Goal: Use online tool/utility: Utilize a website feature to perform a specific function

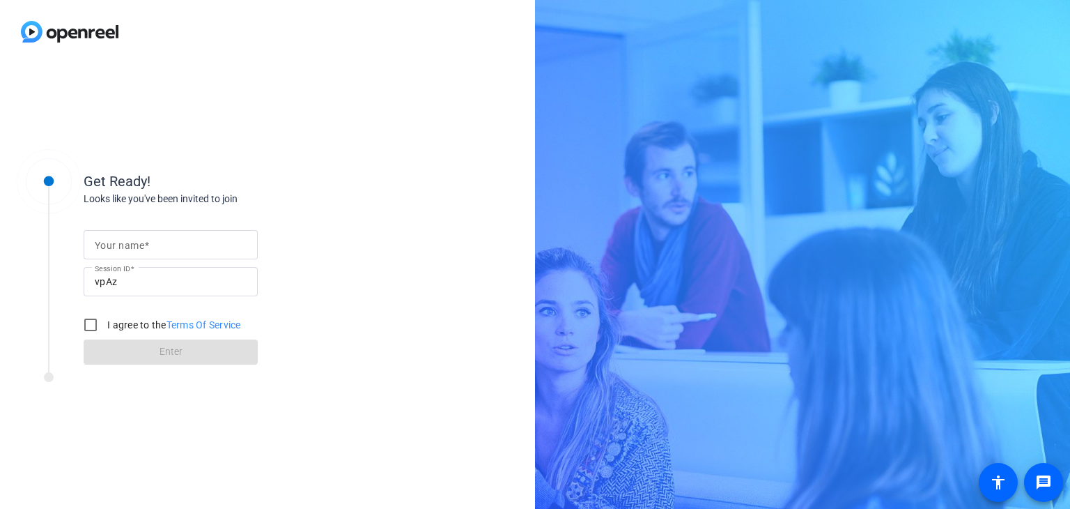
click at [140, 240] on mat-label "Your name" at bounding box center [119, 245] width 49 height 11
click at [140, 240] on input "Your name" at bounding box center [171, 244] width 152 height 17
type input "[PERSON_NAME] (Lenova)"
click at [89, 316] on input "I agree to the Terms Of Service" at bounding box center [91, 325] width 28 height 28
checkbox input "true"
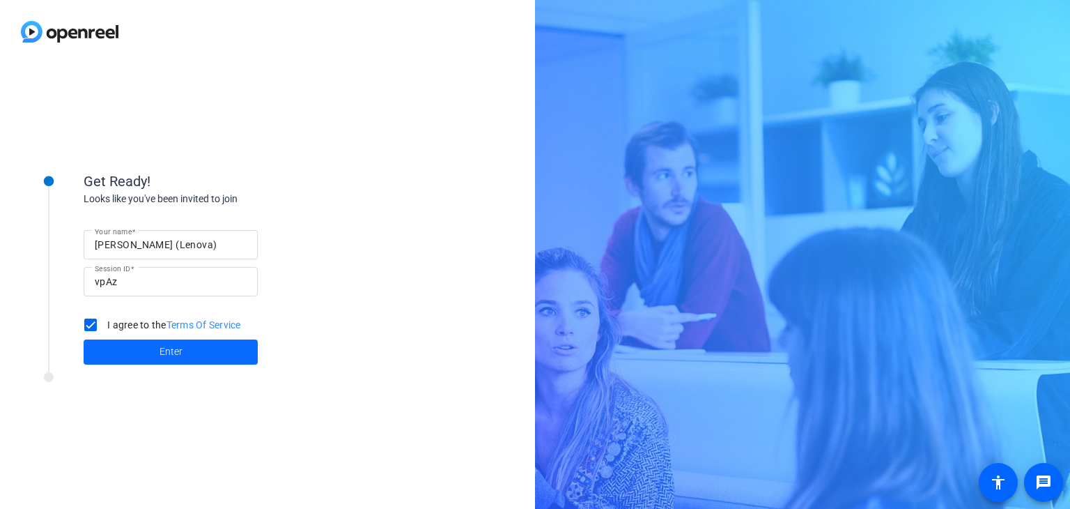
click at [130, 346] on span at bounding box center [171, 351] width 174 height 33
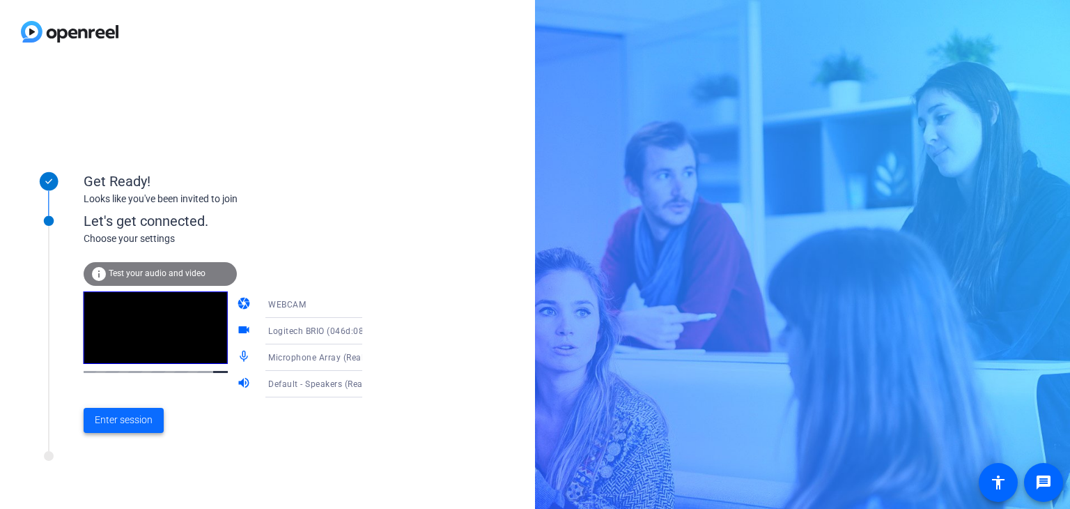
click at [123, 421] on span "Enter session" at bounding box center [124, 419] width 58 height 15
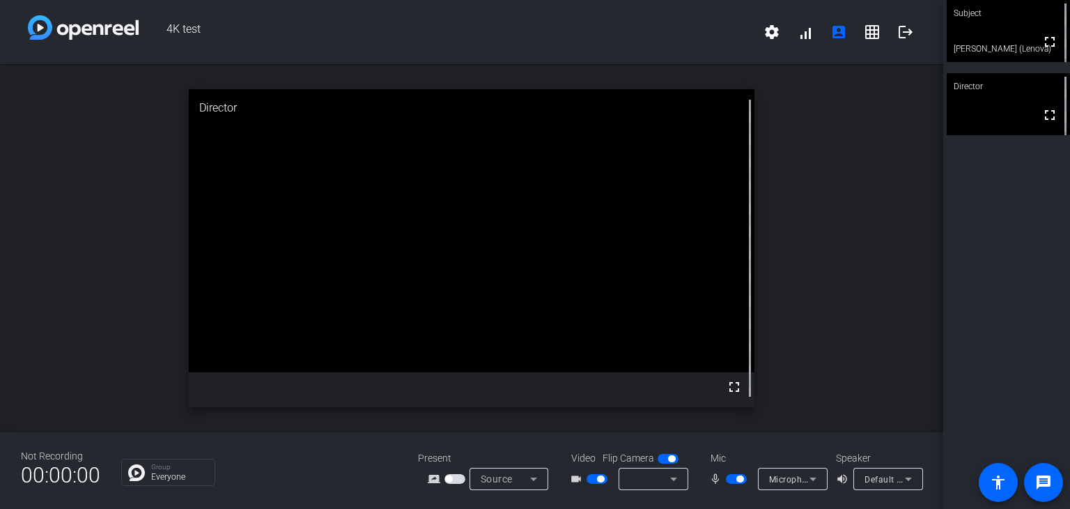
click at [654, 481] on div at bounding box center [650, 478] width 40 height 17
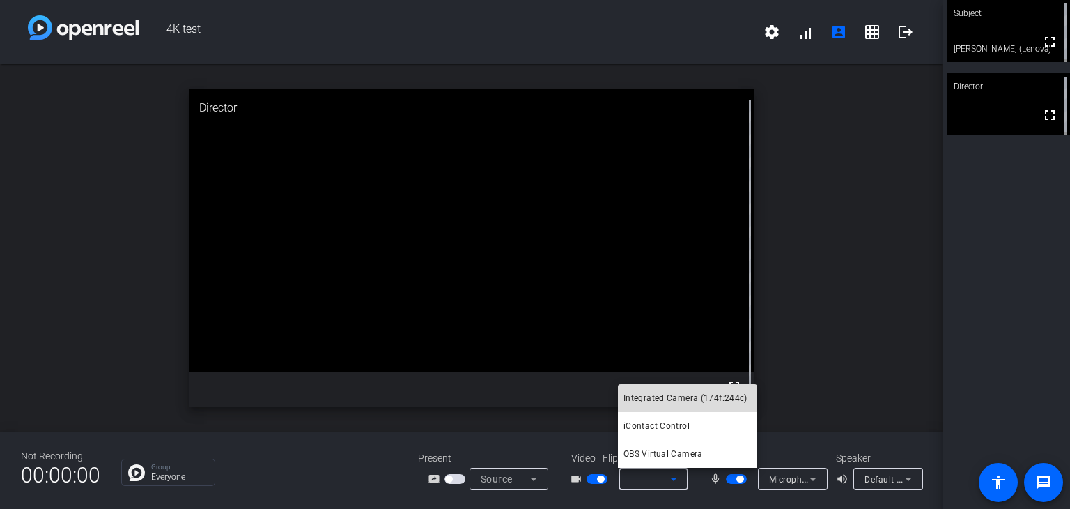
click at [697, 396] on span "Integrated Camera (174f:244c)" at bounding box center [685, 397] width 124 height 17
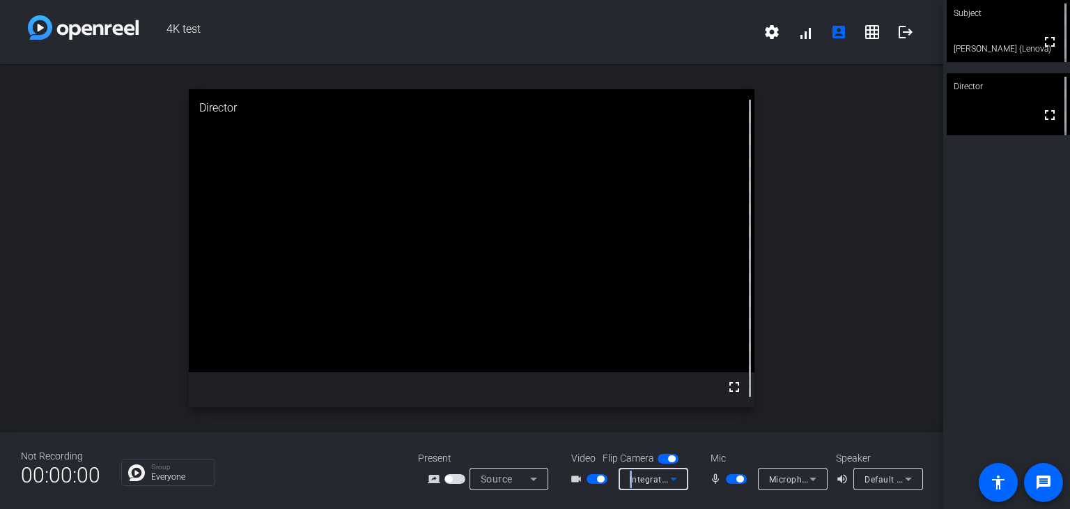
drag, startPoint x: 646, startPoint y: 483, endPoint x: 630, endPoint y: 482, distance: 16.0
click at [630, 482] on span "Integrated Camera (174f:244c)" at bounding box center [693, 478] width 127 height 11
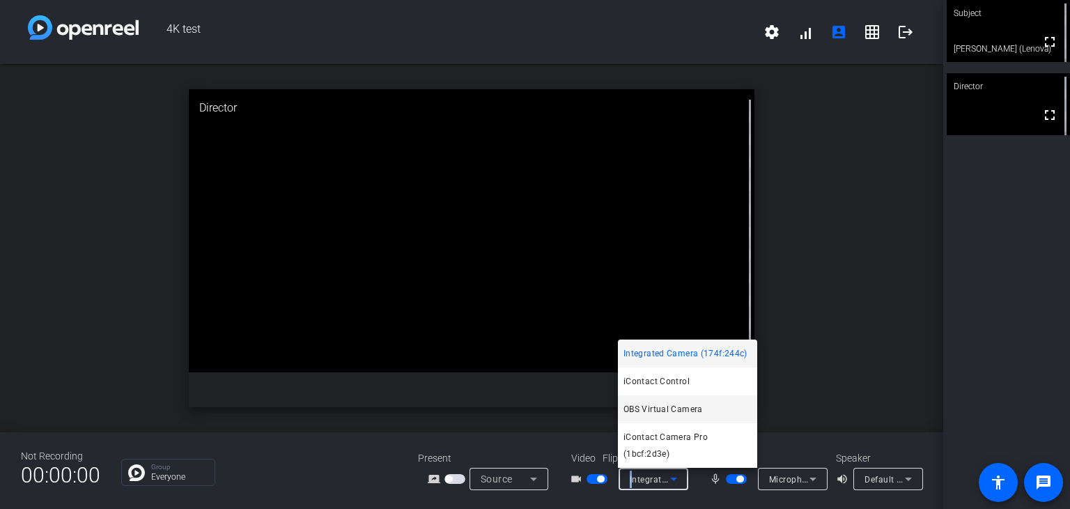
click at [686, 410] on span "OBS Virtual Camera" at bounding box center [662, 409] width 79 height 17
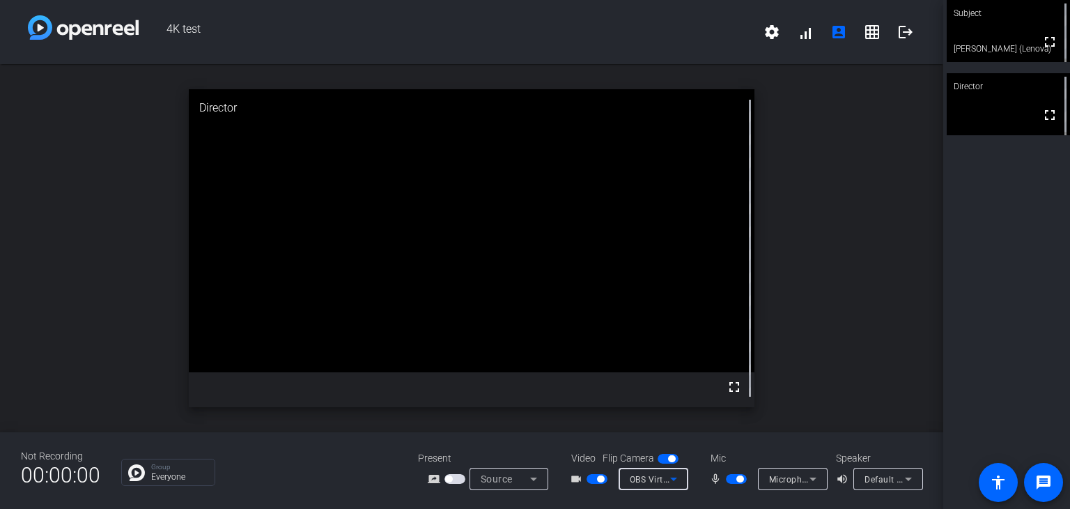
click at [658, 479] on span "OBS Virtual Camera" at bounding box center [670, 478] width 81 height 11
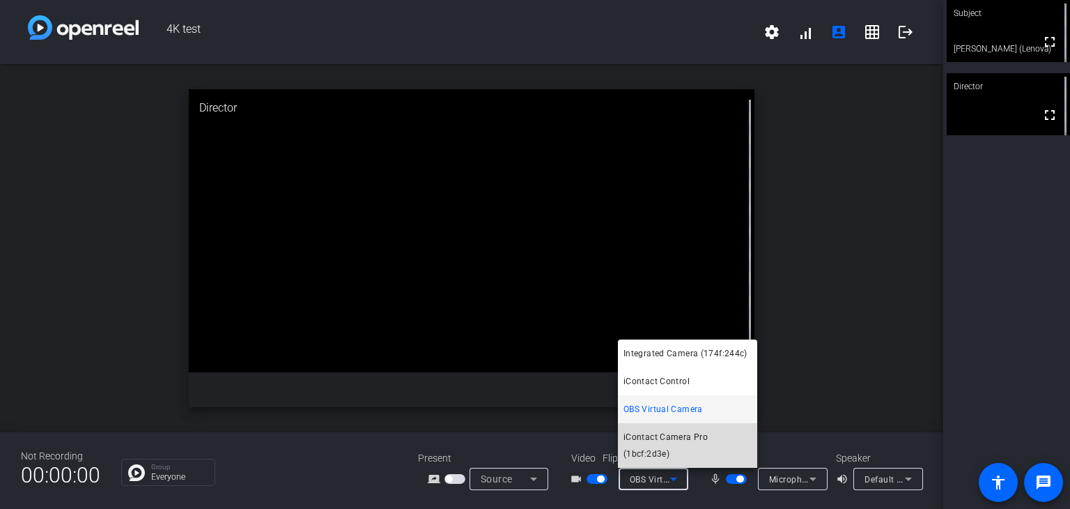
click at [698, 440] on span "iContact Camera Pro (1bcf:2d3e)" at bounding box center [687, 444] width 128 height 33
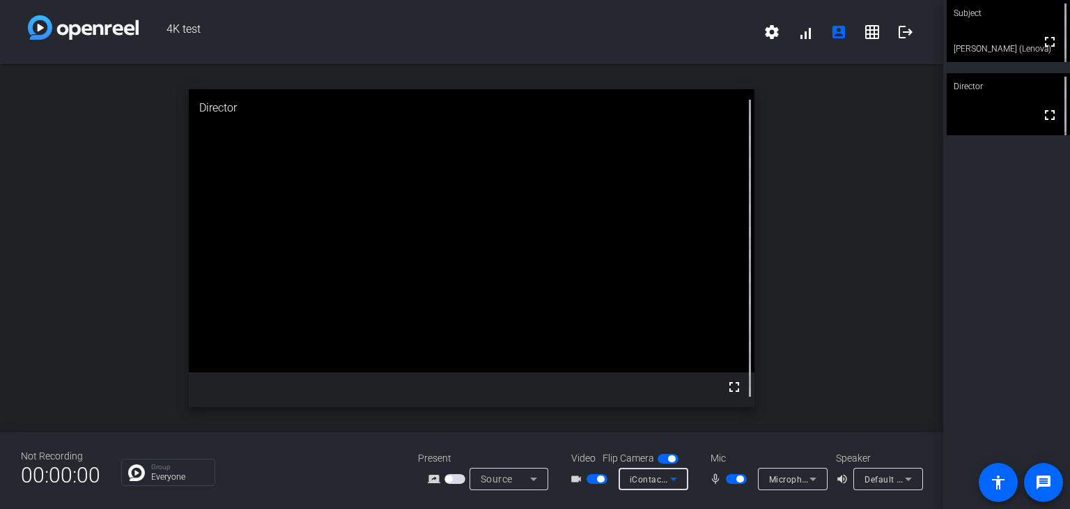
click at [642, 480] on span "iContact Camera Pro (1bcf:2d3e)" at bounding box center [698, 478] width 136 height 11
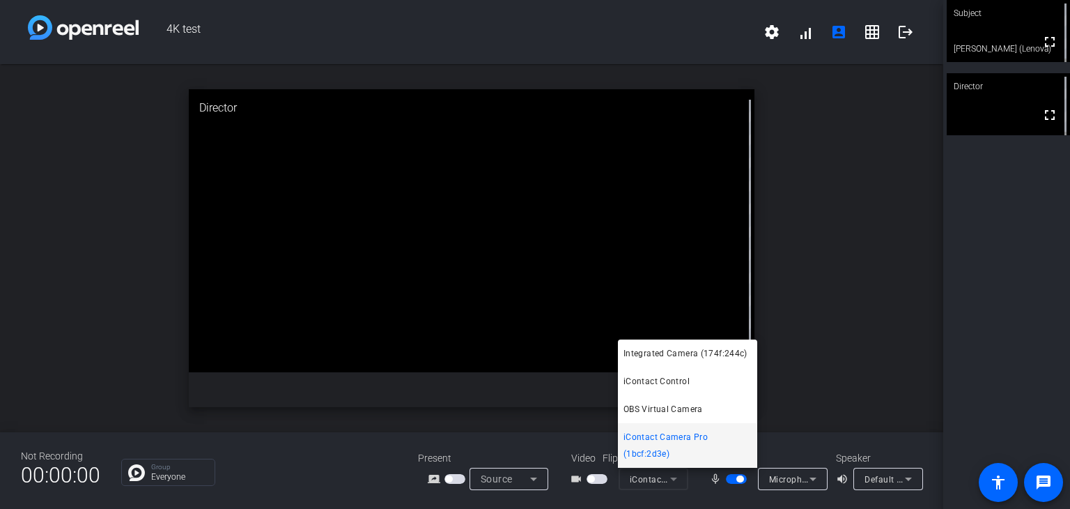
click at [713, 428] on span "iContact Camera Pro (1bcf:2d3e)" at bounding box center [687, 444] width 128 height 33
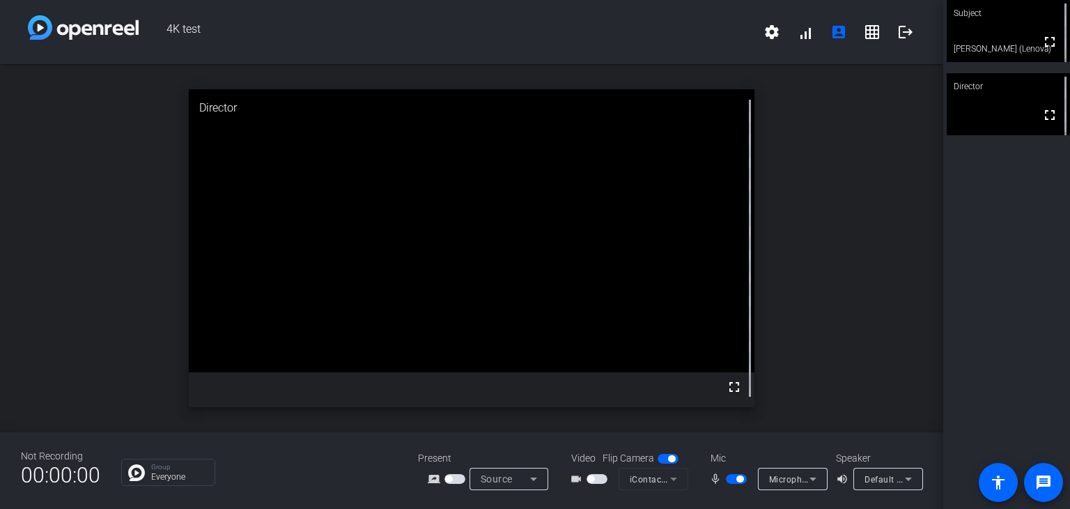
click at [655, 477] on mat-form-field "iContact Camera Pro (1bcf:2d3e)" at bounding box center [654, 478] width 70 height 22
click at [667, 477] on mat-form-field "iContact Camera Pro (1bcf:2d3e)" at bounding box center [654, 478] width 70 height 22
click at [669, 479] on mat-form-field "iContact Camera Pro (1bcf:2d3e)" at bounding box center [654, 478] width 70 height 22
click at [605, 474] on span "button" at bounding box center [597, 479] width 21 height 10
click at [651, 488] on div "iContact Camera Pro (1bcf:2d3e)" at bounding box center [653, 478] width 47 height 22
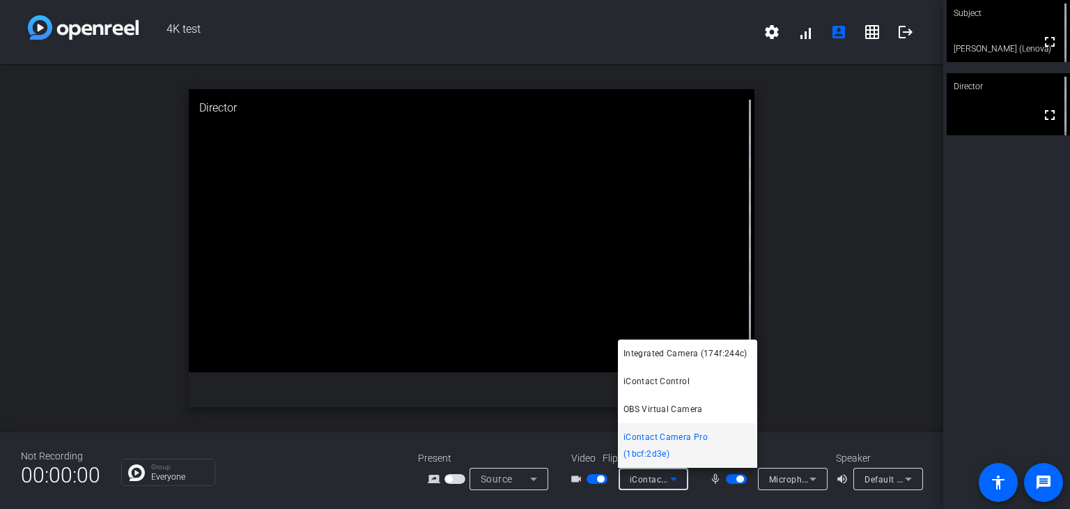
drag, startPoint x: 663, startPoint y: 382, endPoint x: 936, endPoint y: 330, distance: 278.0
click at [936, 330] on div at bounding box center [535, 254] width 1070 height 509
